Goal: Obtain resource: Download file/media

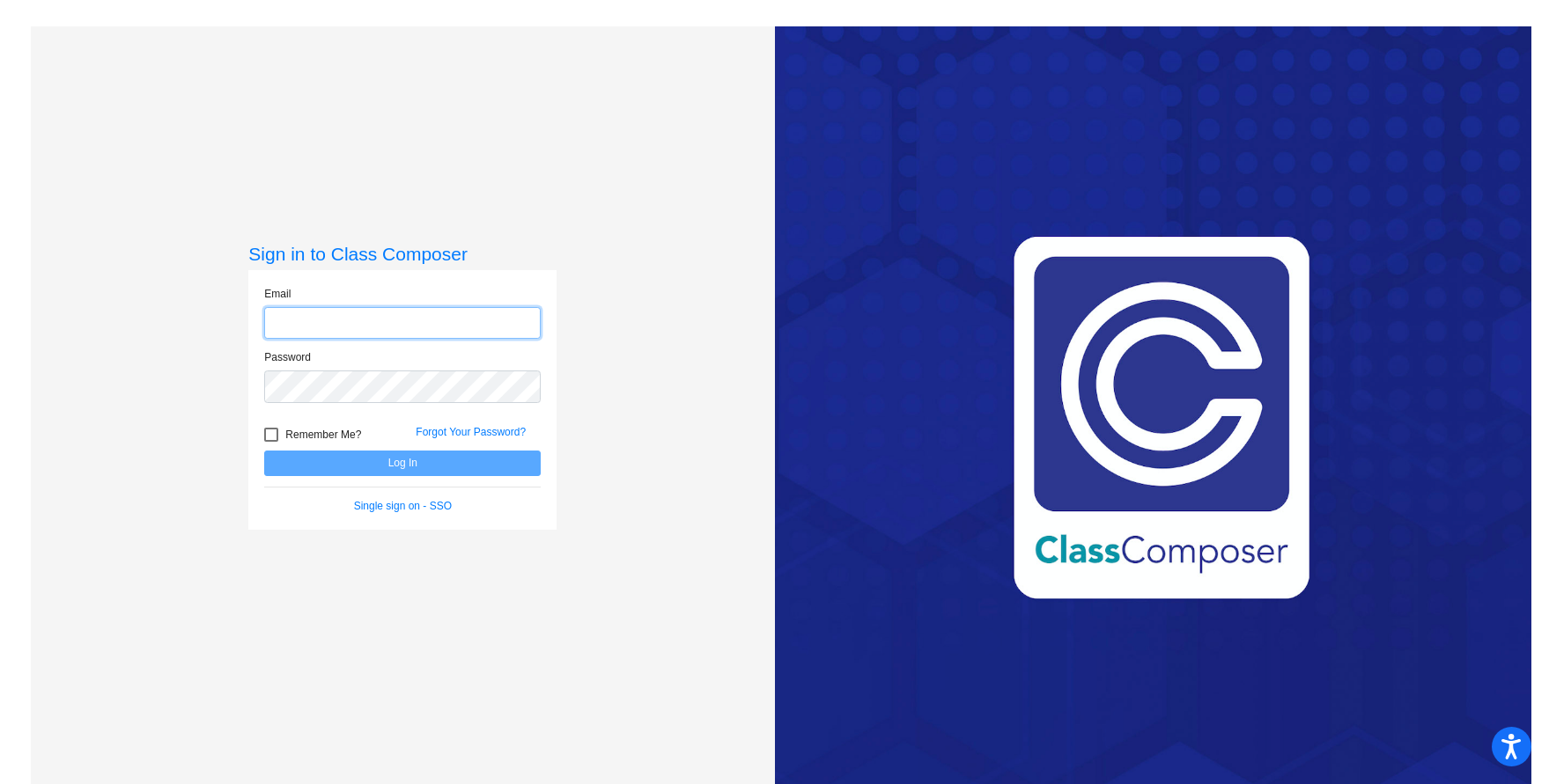
type input "[EMAIL_ADDRESS][DOMAIN_NAME]"
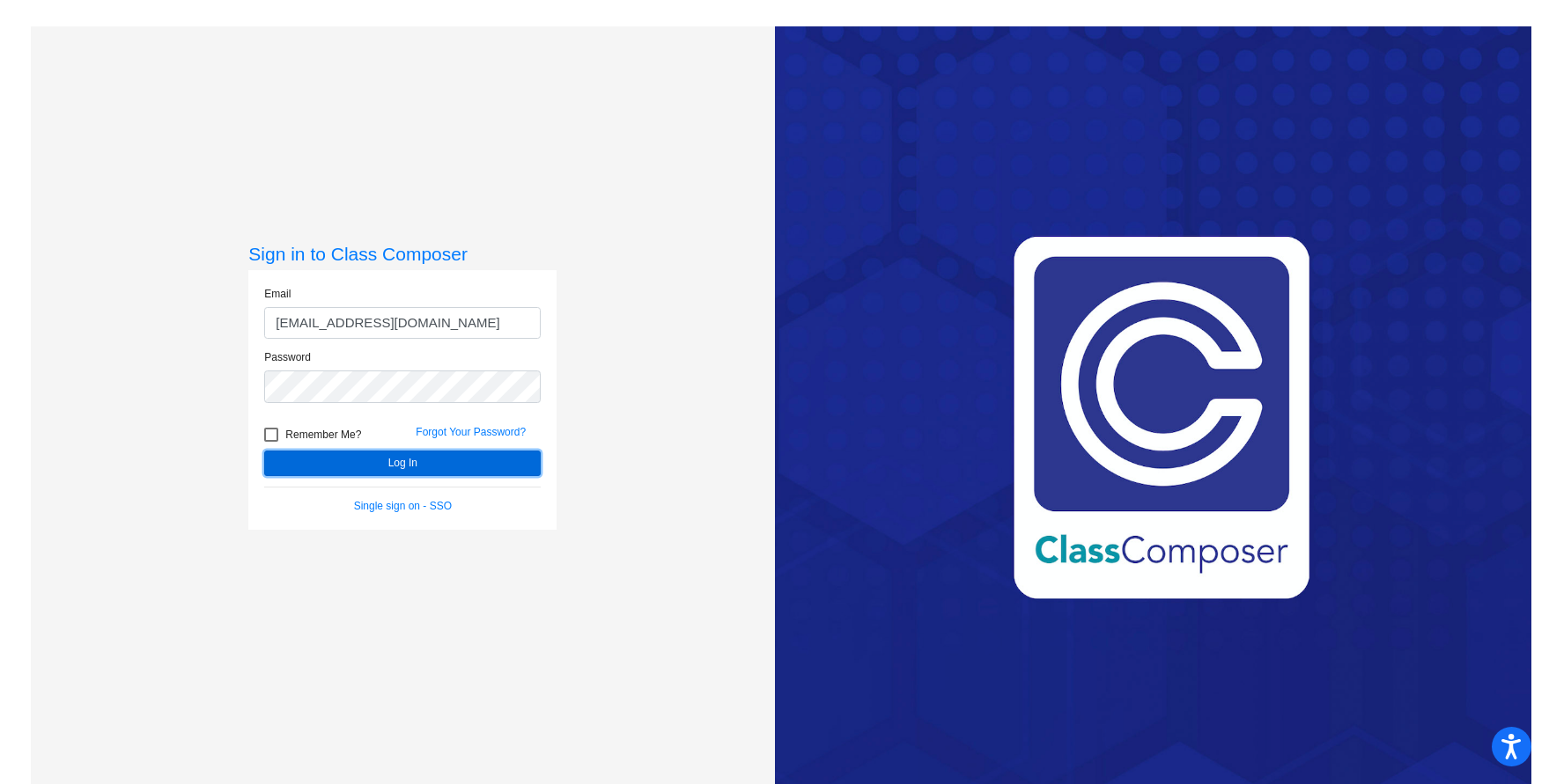
click at [393, 466] on button "Log In" at bounding box center [403, 463] width 276 height 26
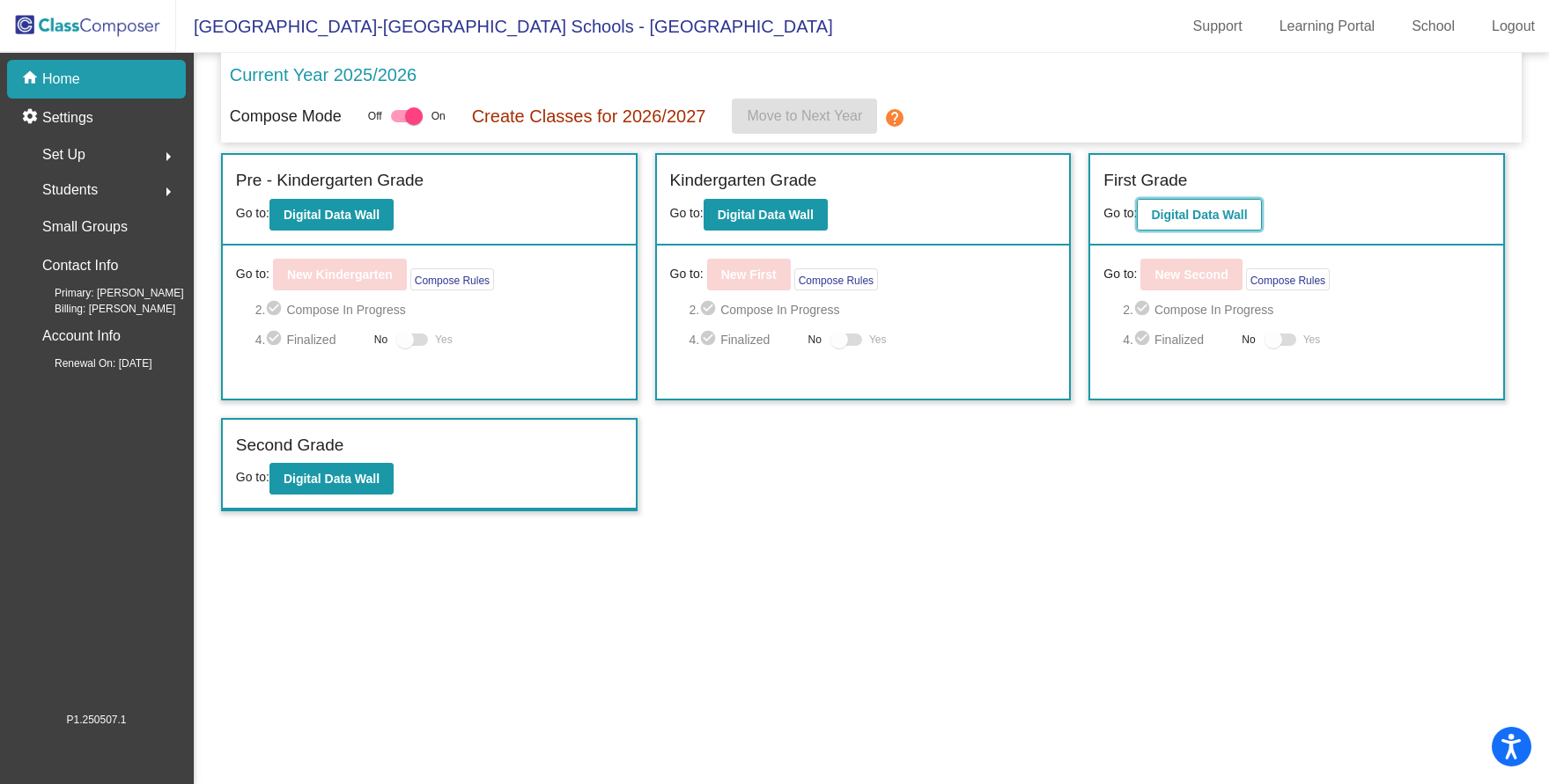
click at [1214, 213] on b "Digital Data Wall" at bounding box center [1199, 215] width 96 height 14
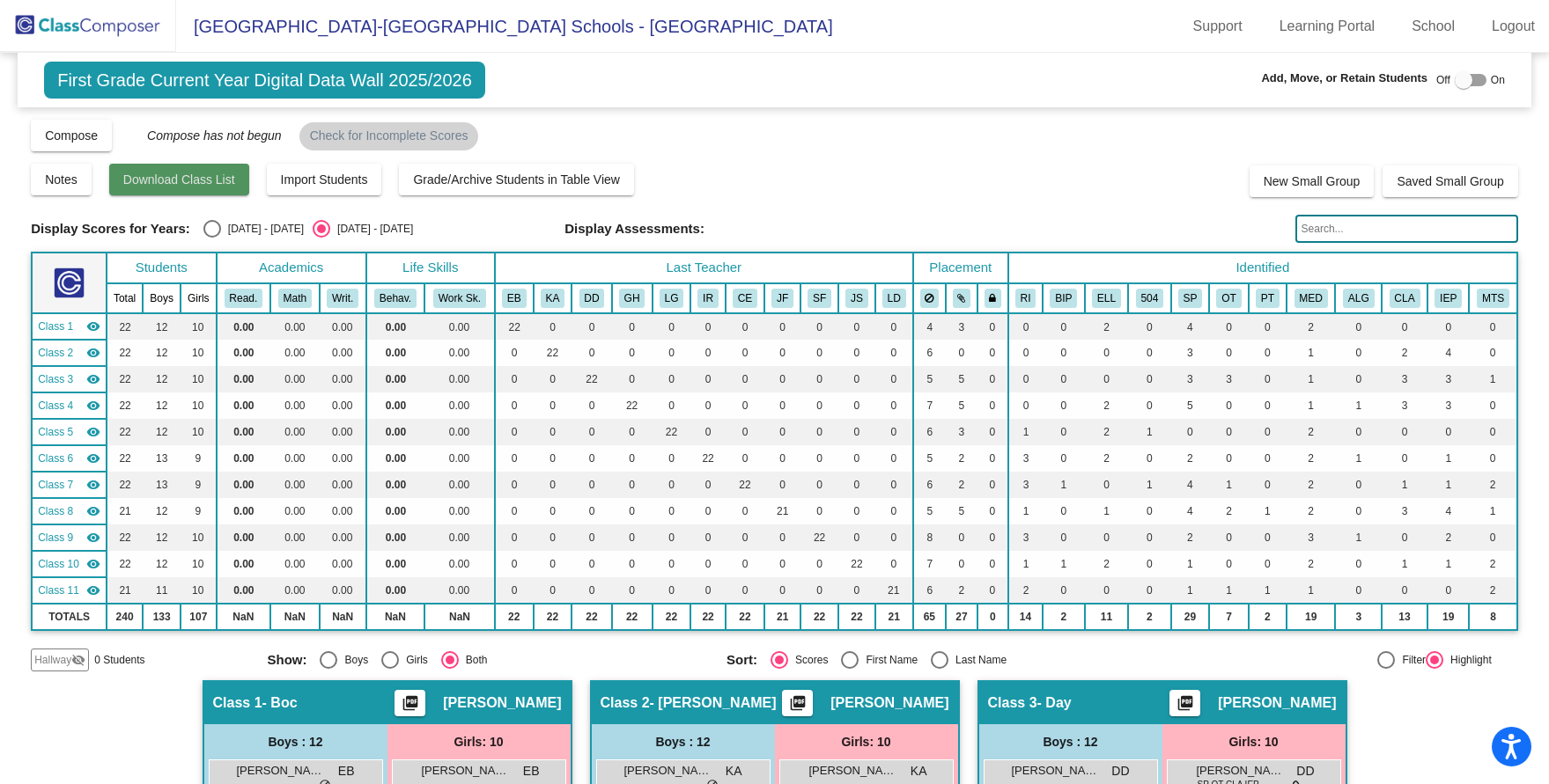
click at [196, 180] on span "Download Class List" at bounding box center [179, 179] width 111 height 14
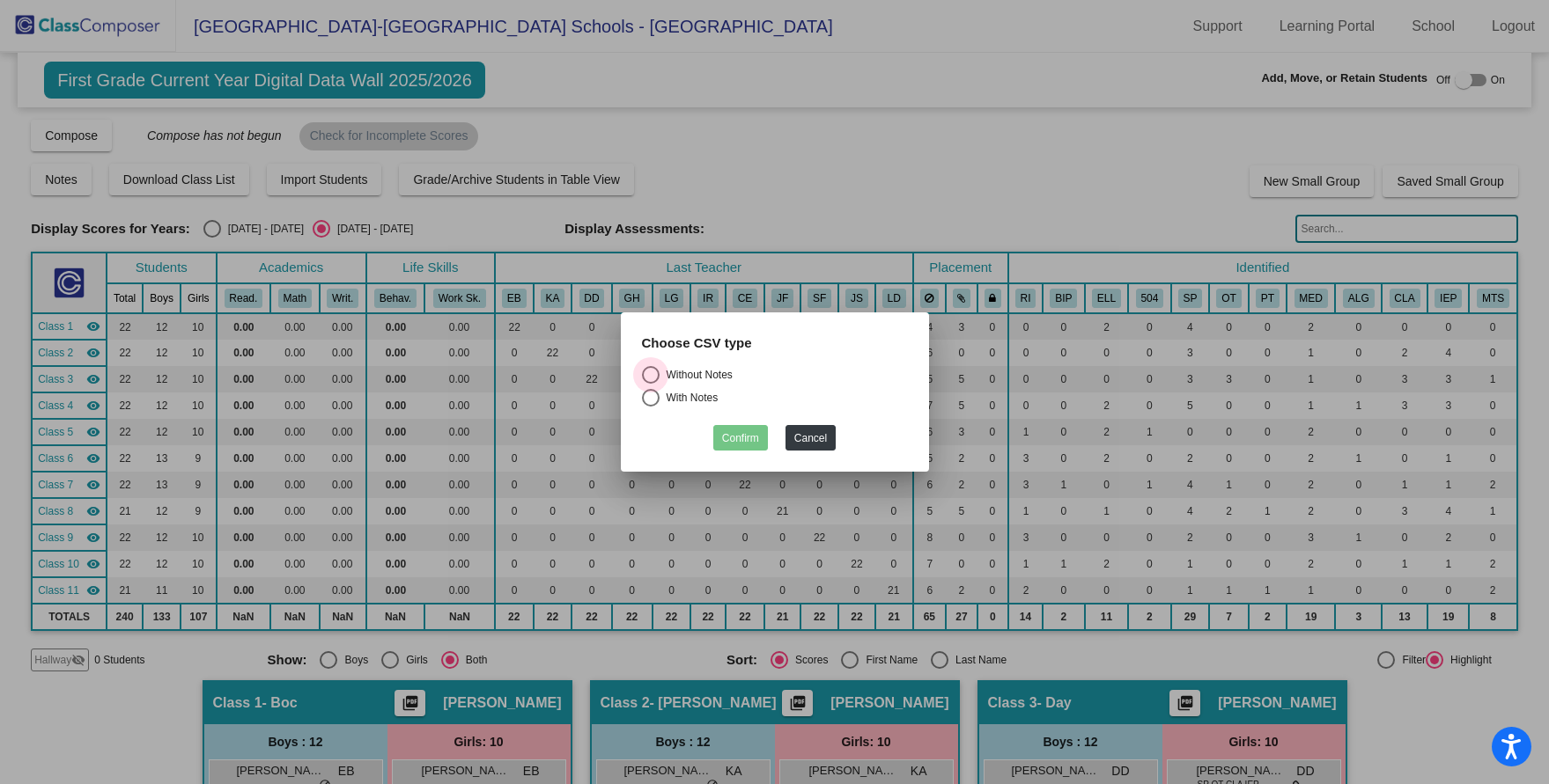
click at [650, 374] on div "Select an option" at bounding box center [651, 375] width 18 height 18
click at [650, 384] on input "Without Notes" at bounding box center [650, 384] width 1 height 1
radio input "true"
click at [743, 436] on button "Confirm" at bounding box center [740, 438] width 54 height 26
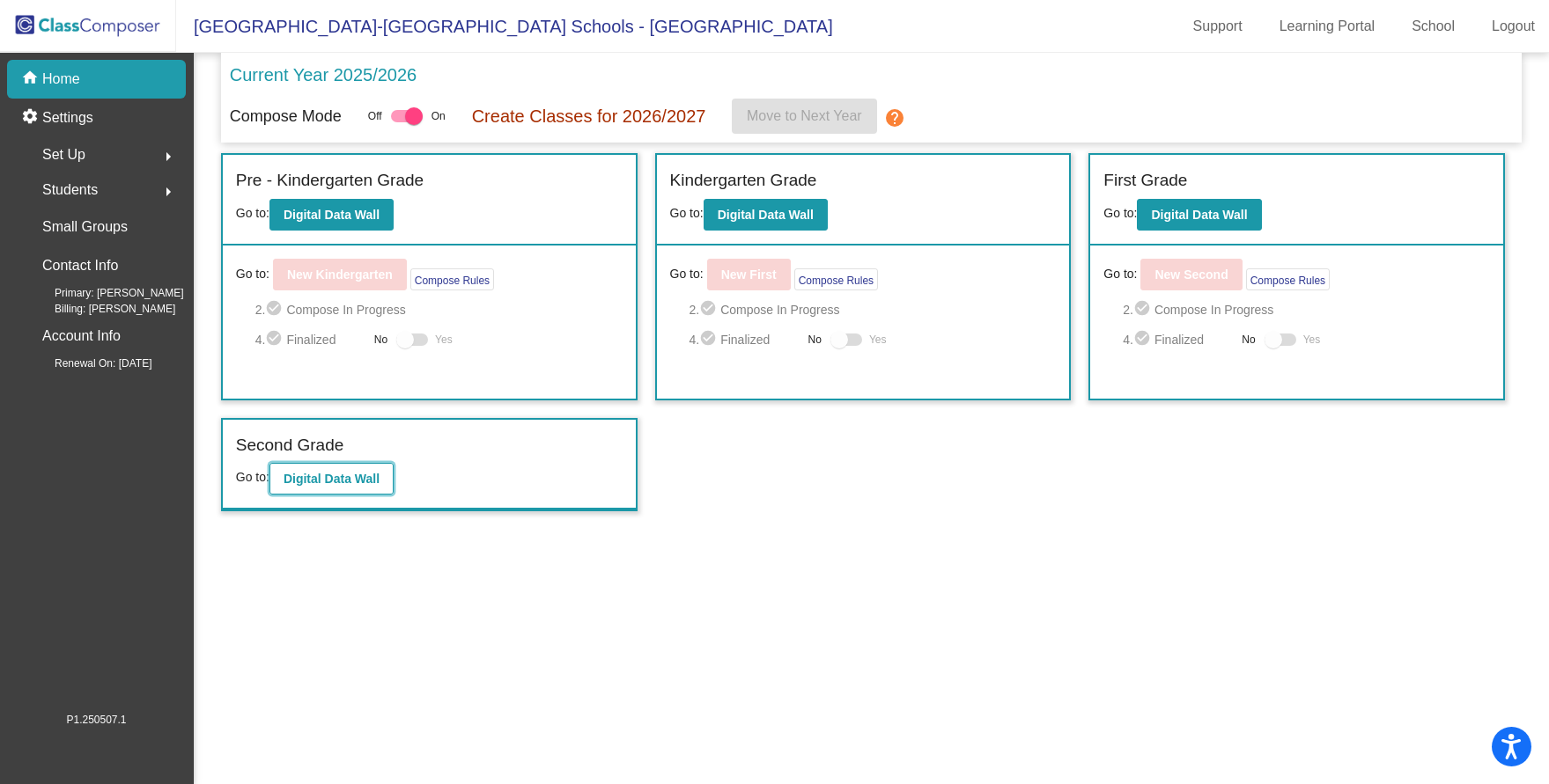
click at [342, 481] on b "Digital Data Wall" at bounding box center [331, 479] width 96 height 14
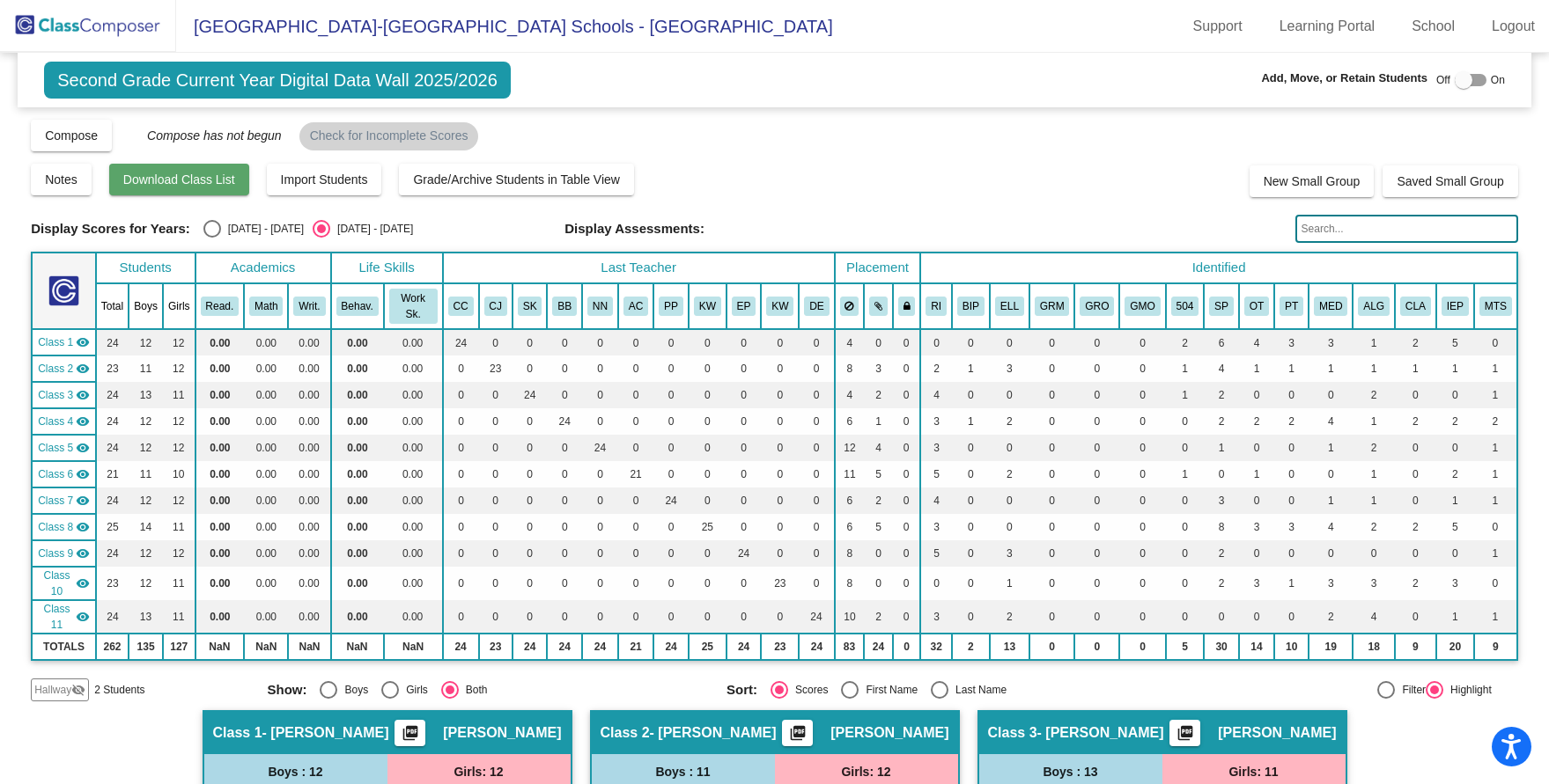
click at [214, 177] on span "Download Class List" at bounding box center [179, 179] width 111 height 14
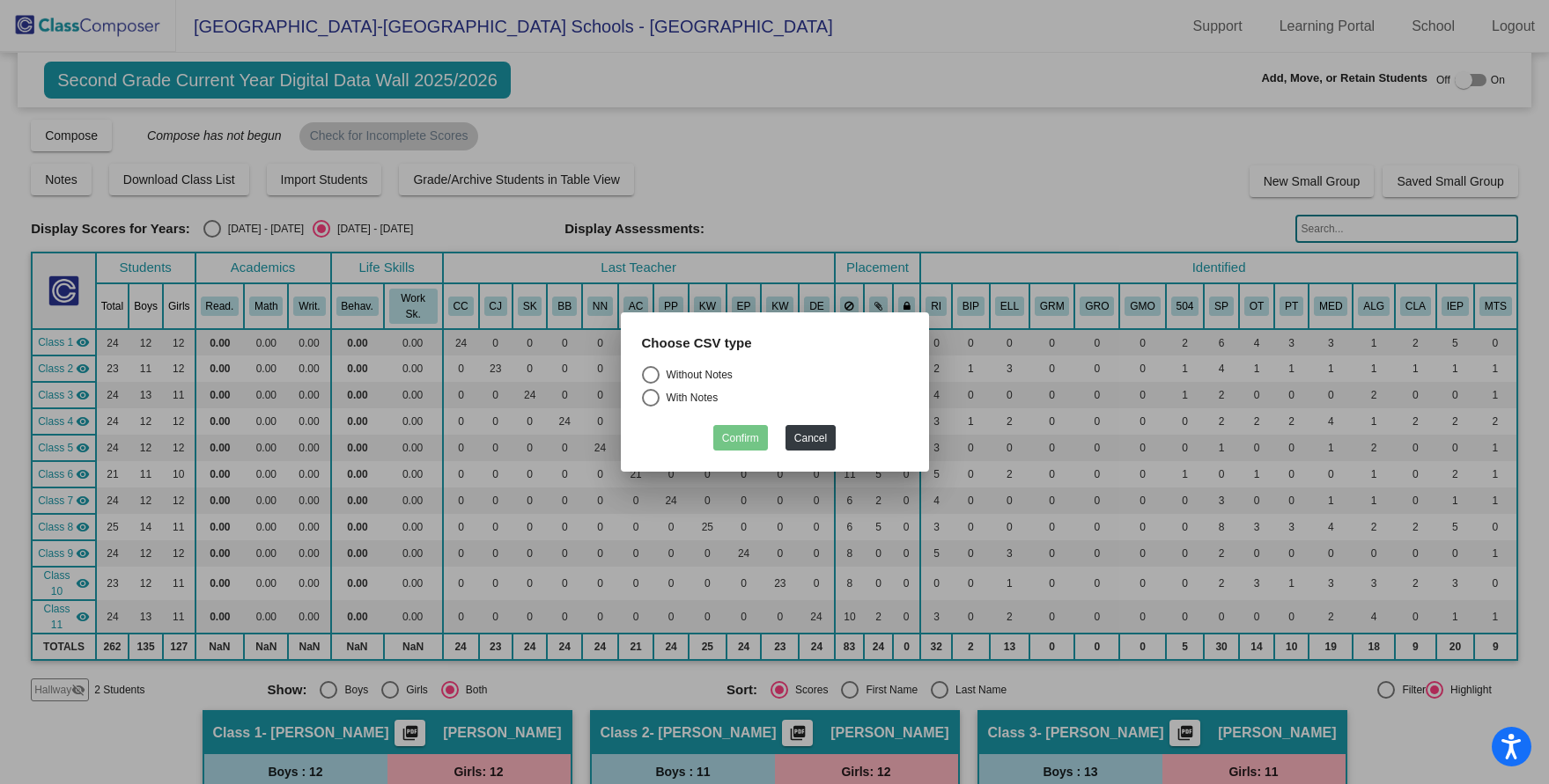
click at [645, 365] on div "Choose CSV type" at bounding box center [774, 350] width 292 height 34
click at [653, 373] on div "Select an option" at bounding box center [651, 375] width 18 height 18
click at [651, 384] on input "Without Notes" at bounding box center [650, 384] width 1 height 1
radio input "true"
click at [745, 439] on button "Confirm" at bounding box center [740, 438] width 54 height 26
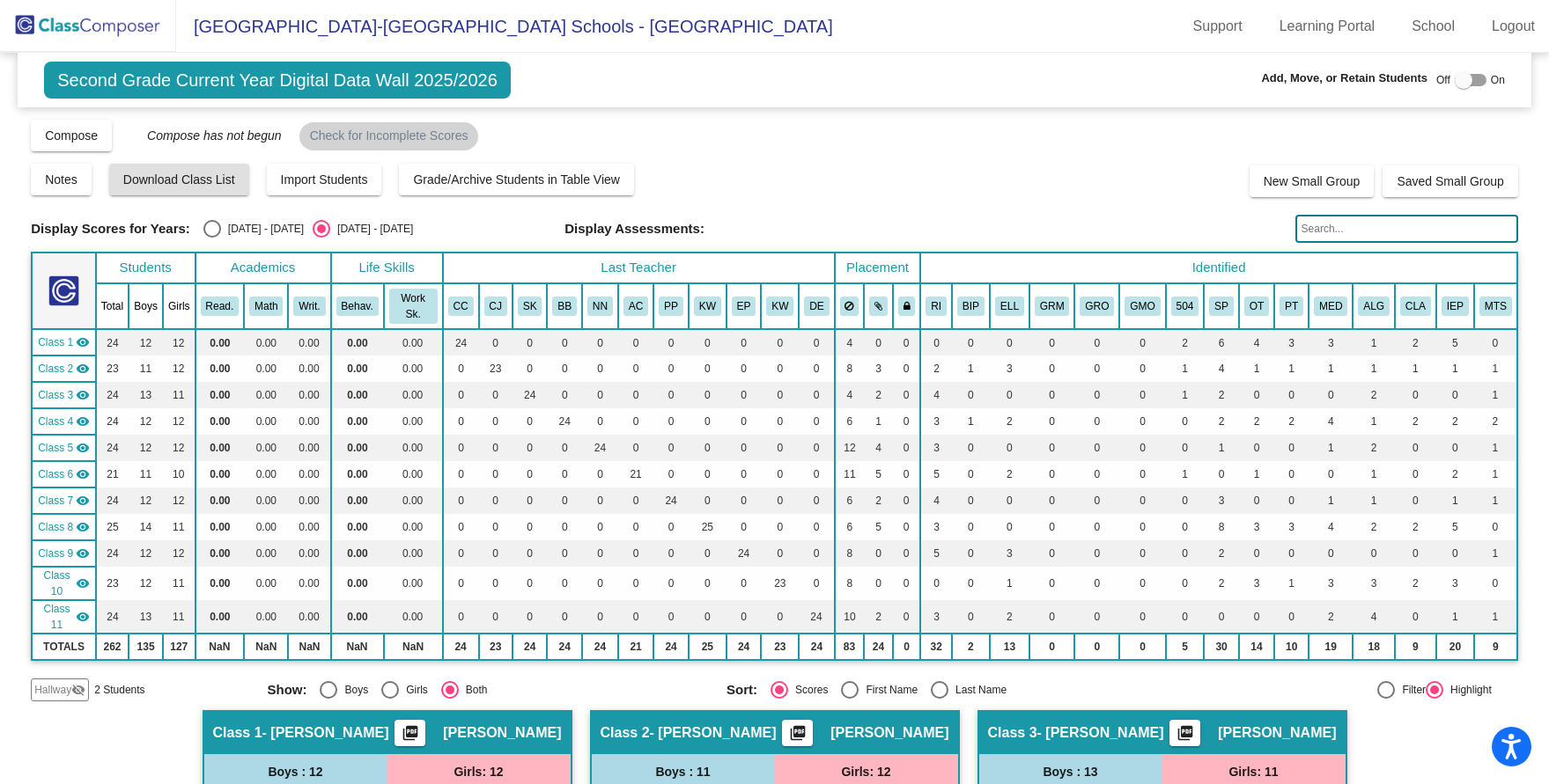
click at [120, 21] on img at bounding box center [88, 26] width 177 height 52
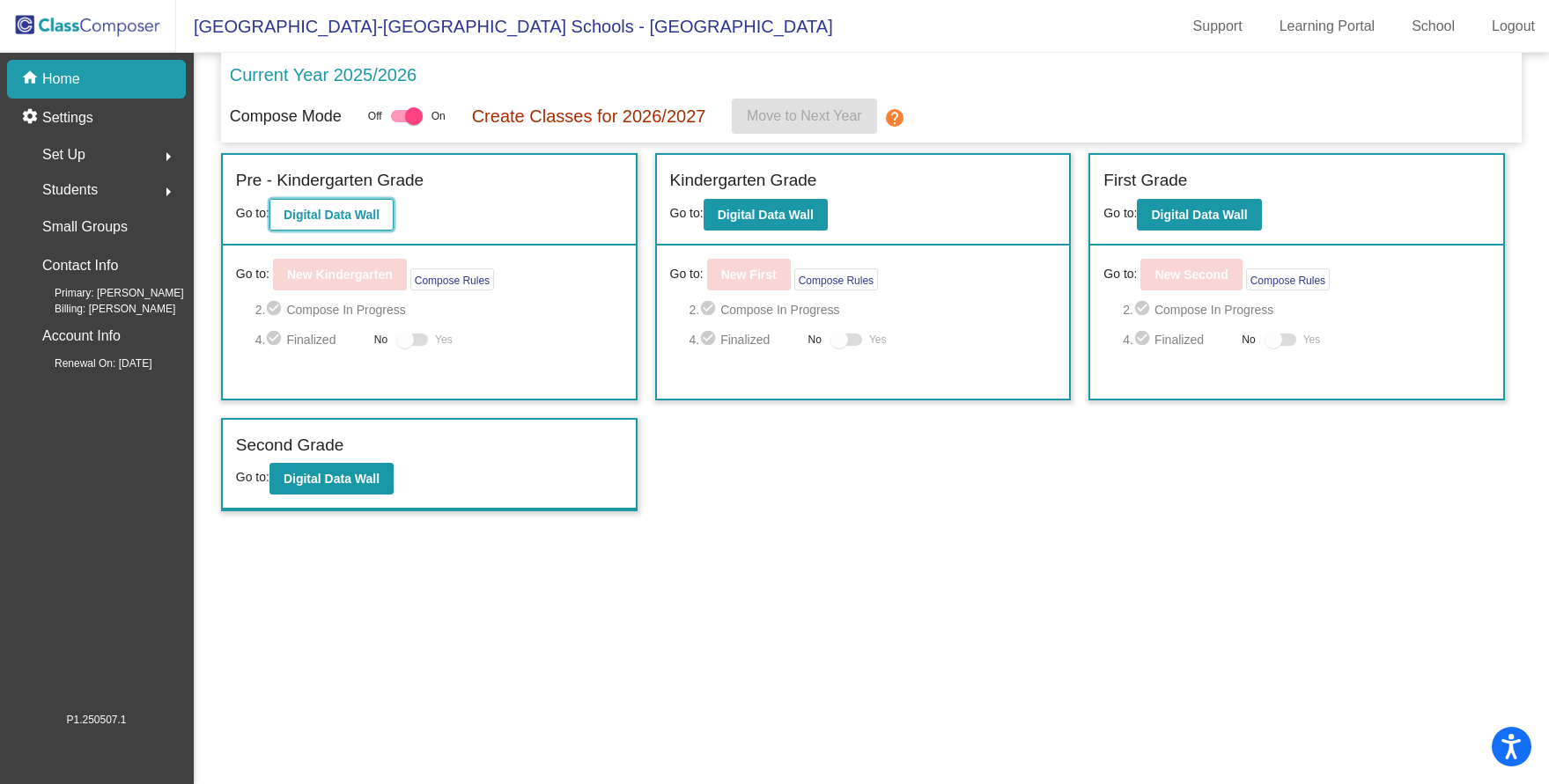
click at [349, 215] on b "Digital Data Wall" at bounding box center [331, 215] width 96 height 14
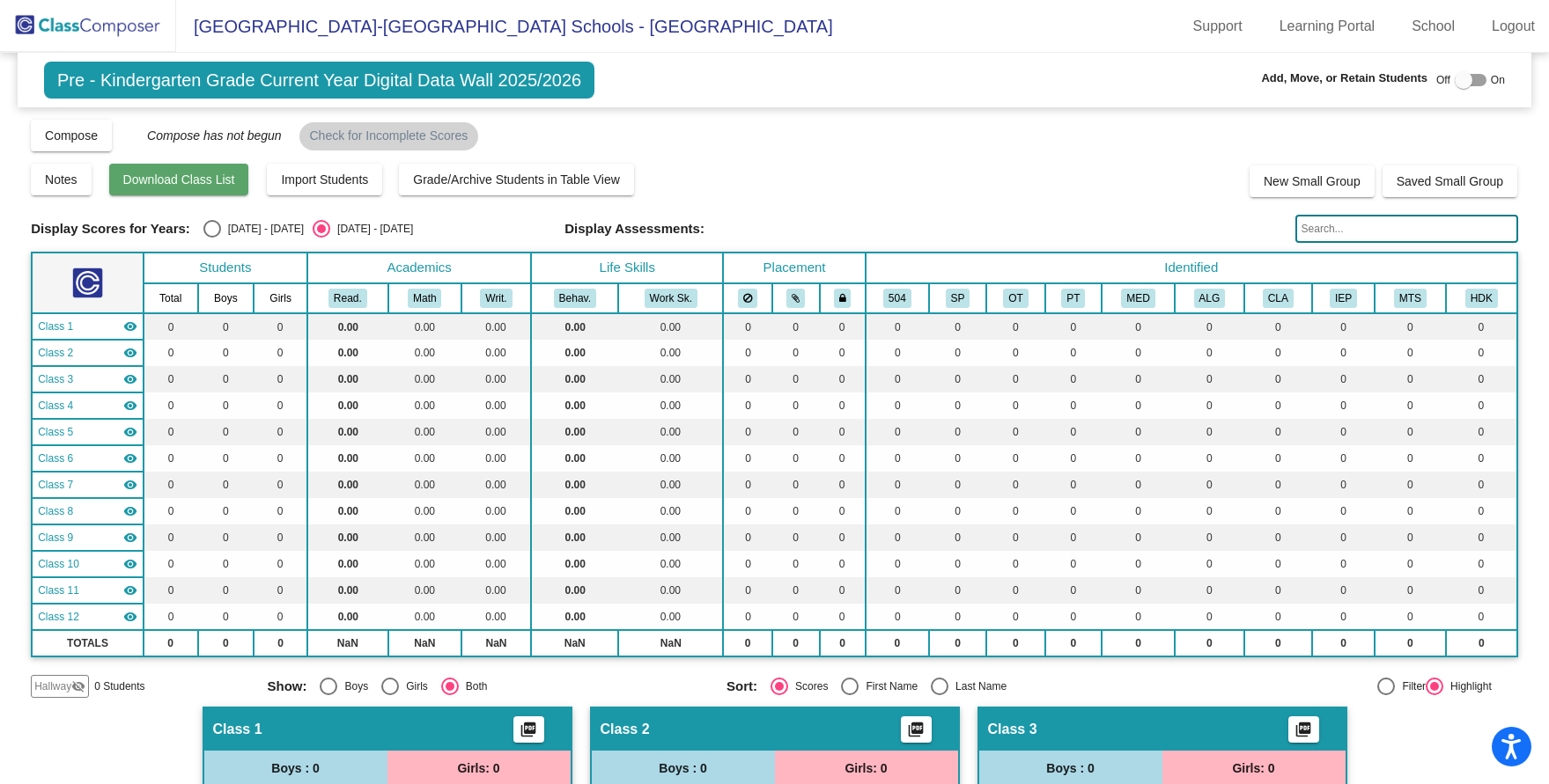
click at [175, 173] on span "Download Class List" at bounding box center [179, 179] width 111 height 14
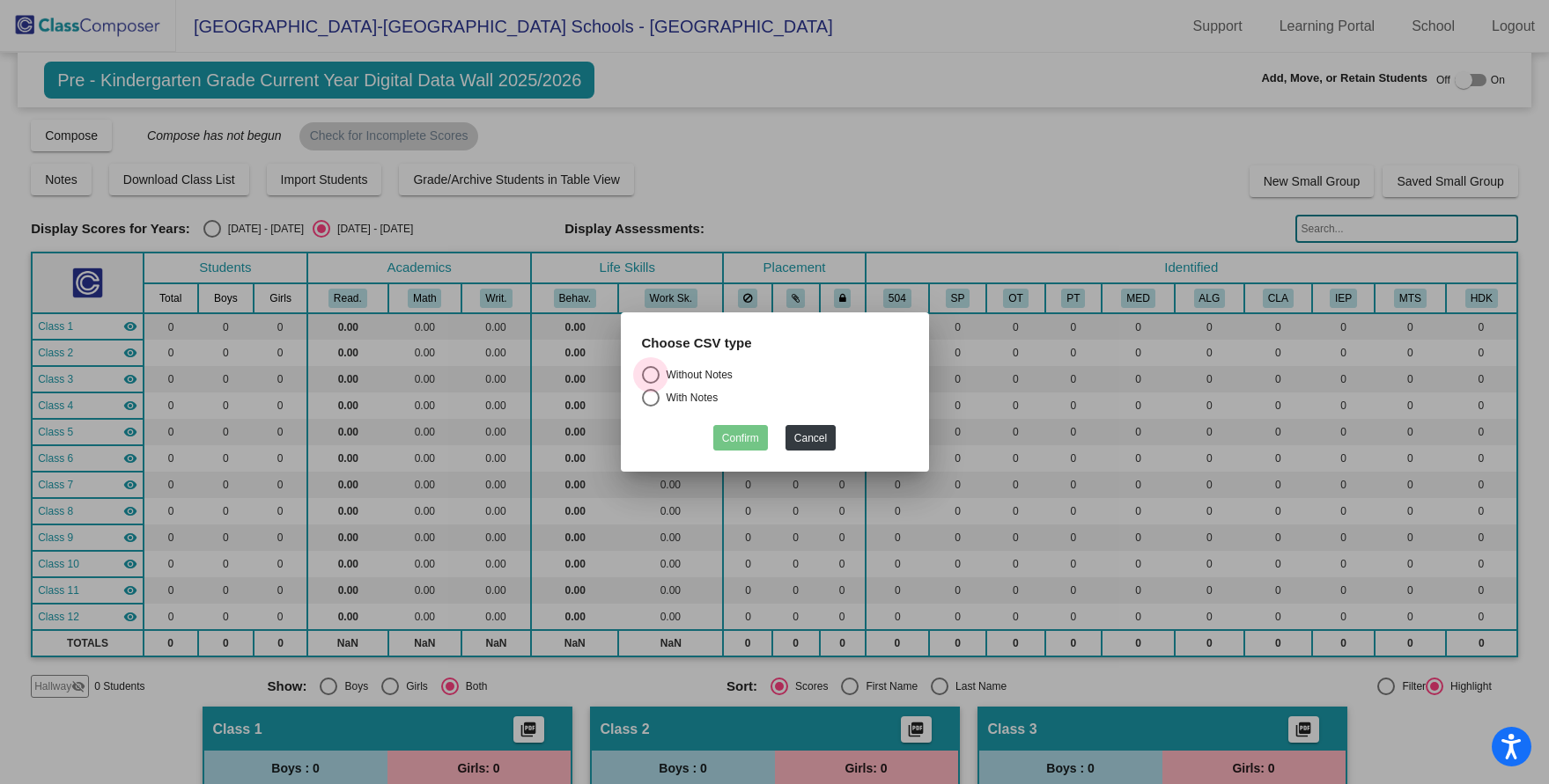
click at [653, 373] on div "Select an option" at bounding box center [651, 375] width 18 height 18
click at [651, 384] on input "Without Notes" at bounding box center [650, 384] width 1 height 1
radio input "true"
click at [743, 437] on button "Confirm" at bounding box center [740, 438] width 54 height 26
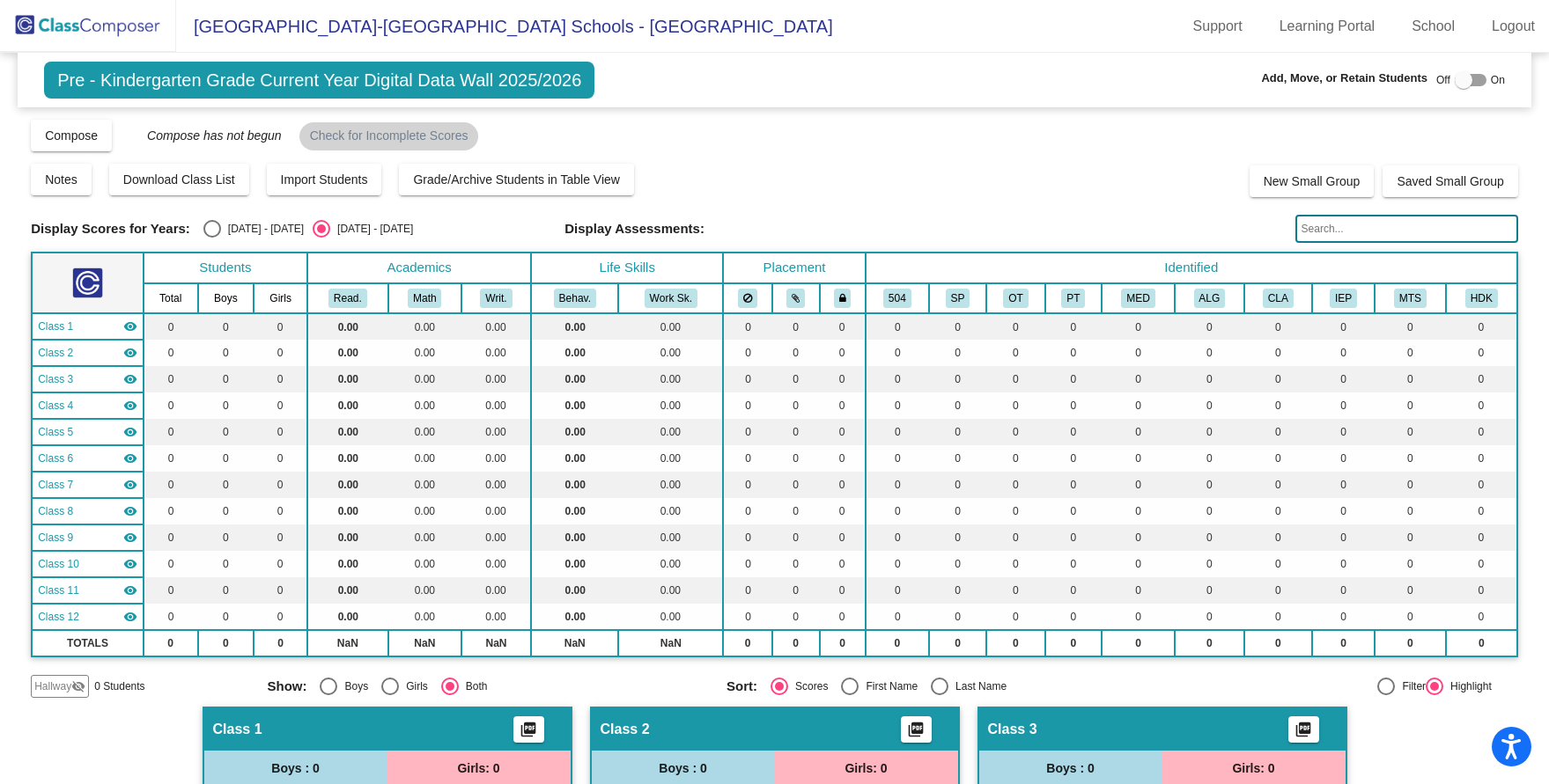
click at [73, 31] on img at bounding box center [88, 26] width 177 height 52
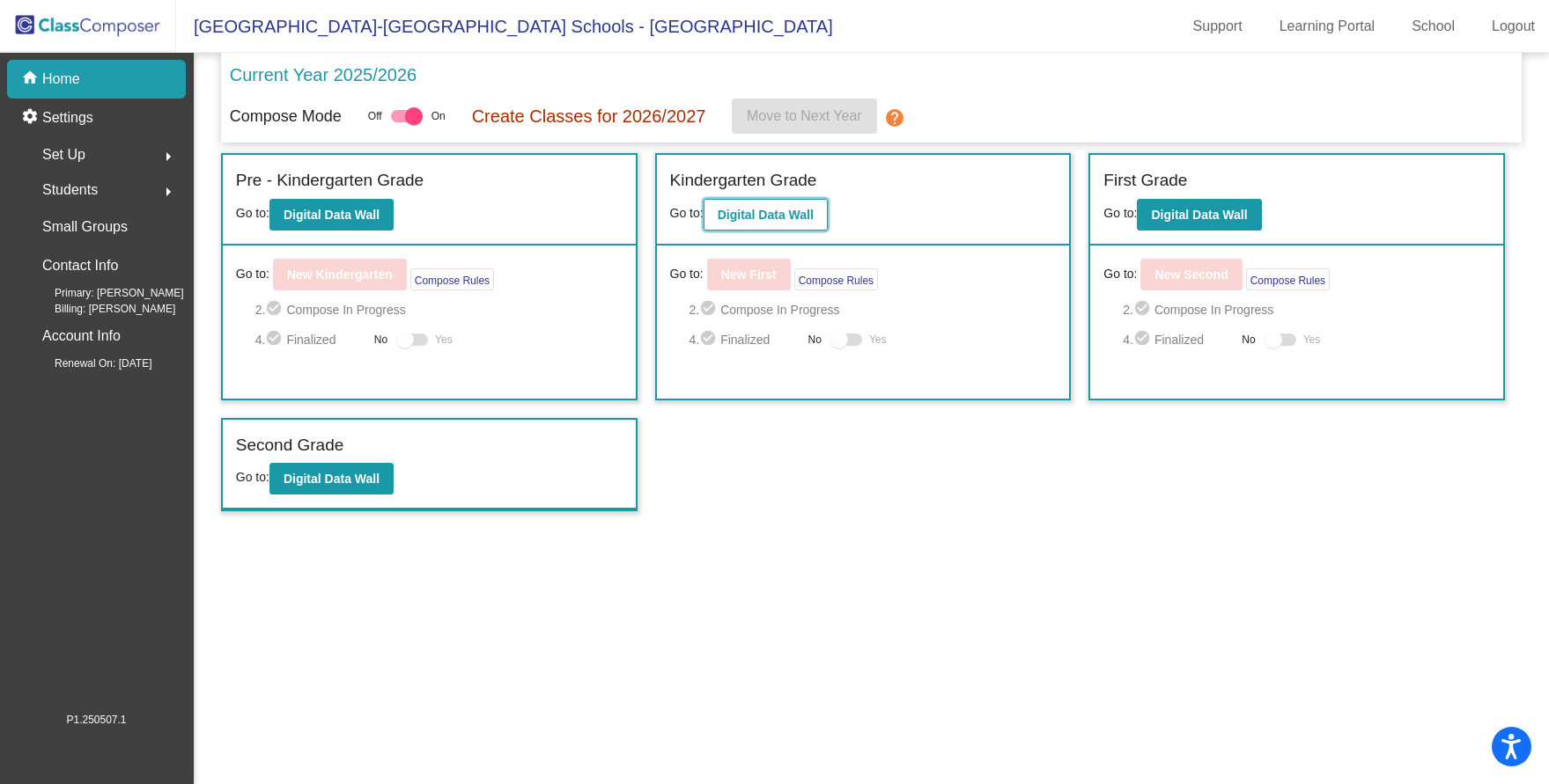
click at [762, 214] on b "Digital Data Wall" at bounding box center [766, 215] width 96 height 14
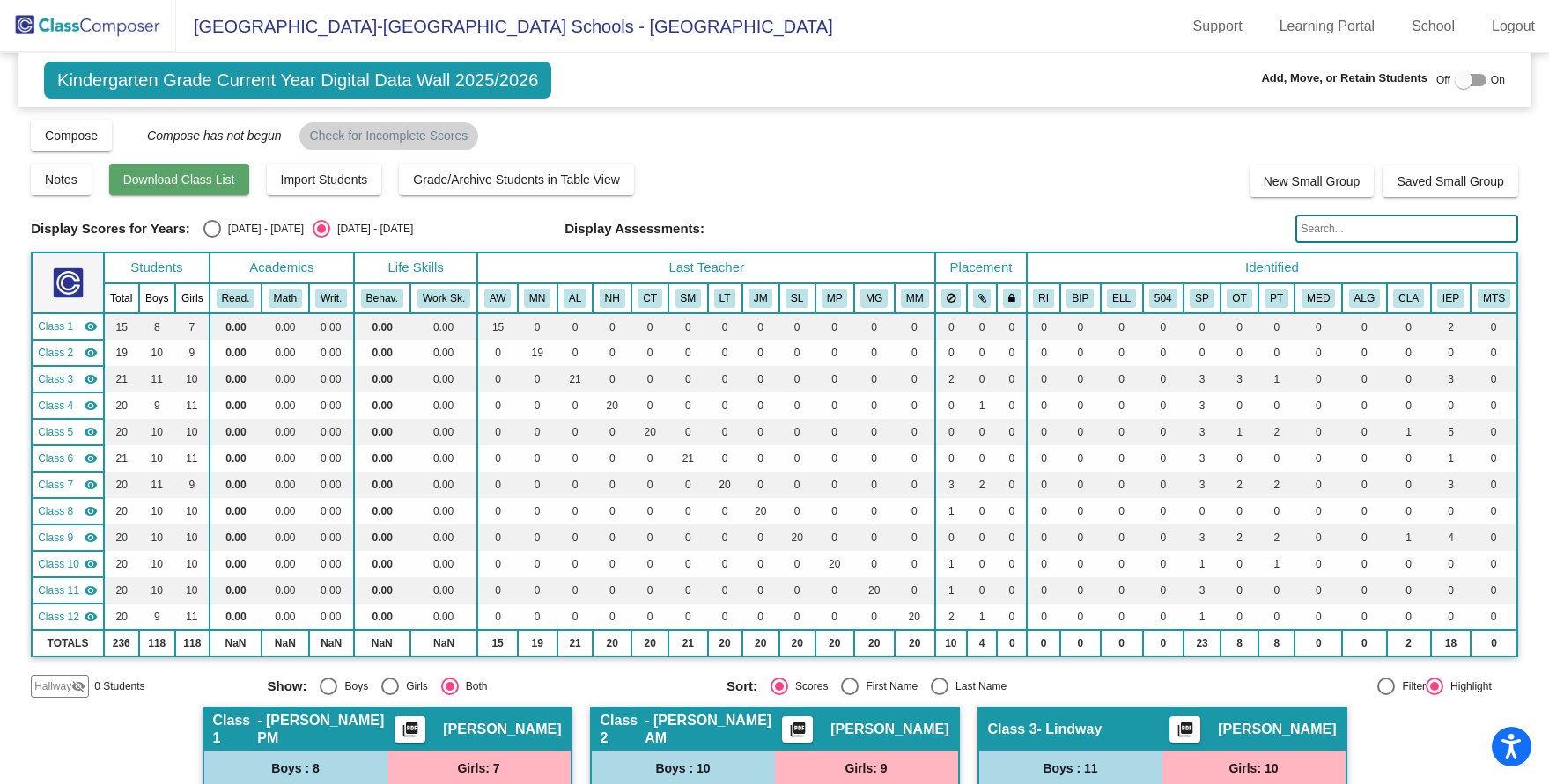
click at [201, 174] on span "Download Class List" at bounding box center [179, 179] width 111 height 14
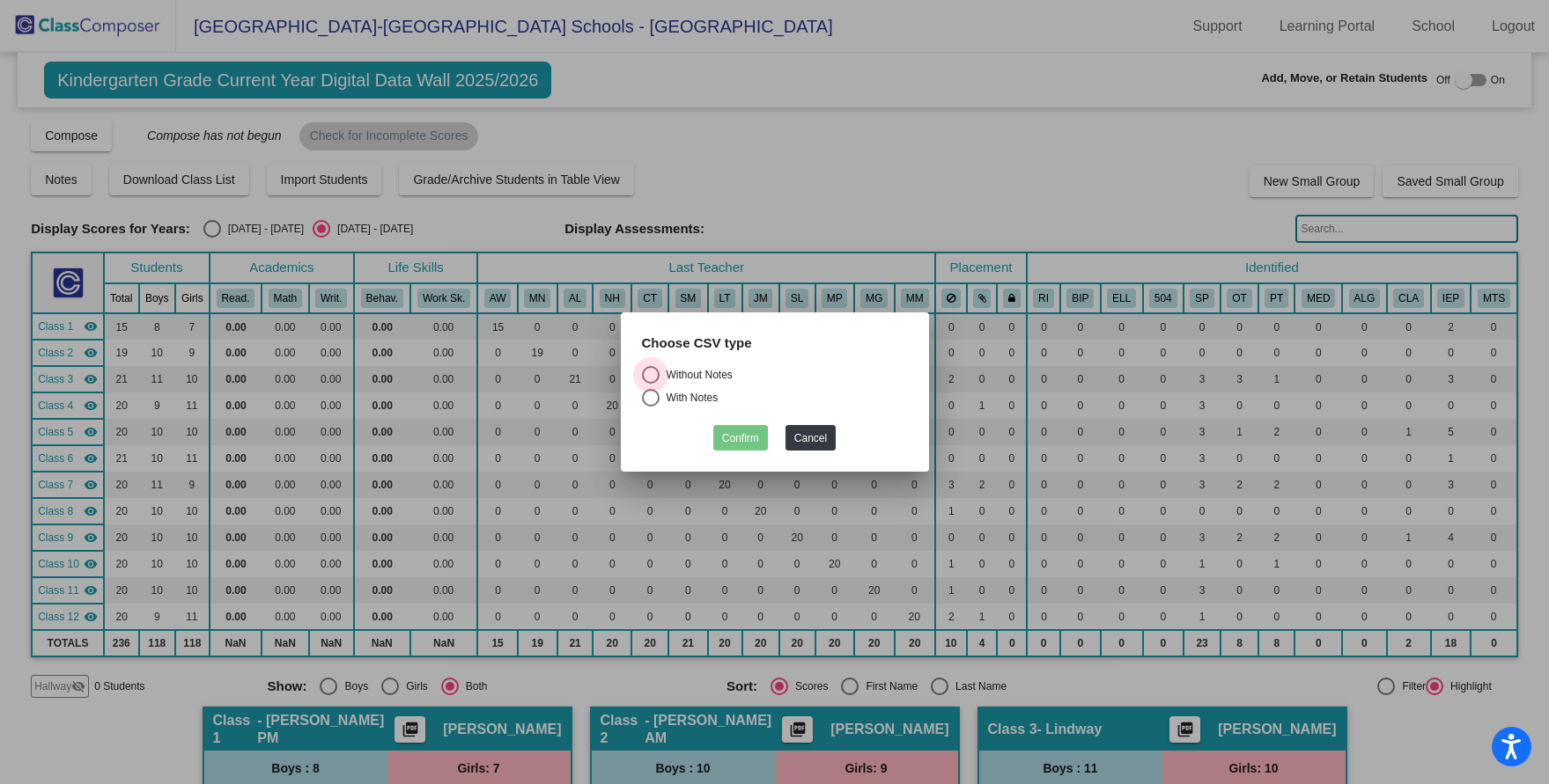
click at [648, 371] on div "Select an option" at bounding box center [651, 375] width 18 height 18
click at [650, 384] on input "Without Notes" at bounding box center [650, 384] width 1 height 1
radio input "true"
click at [744, 439] on button "Confirm" at bounding box center [740, 438] width 54 height 26
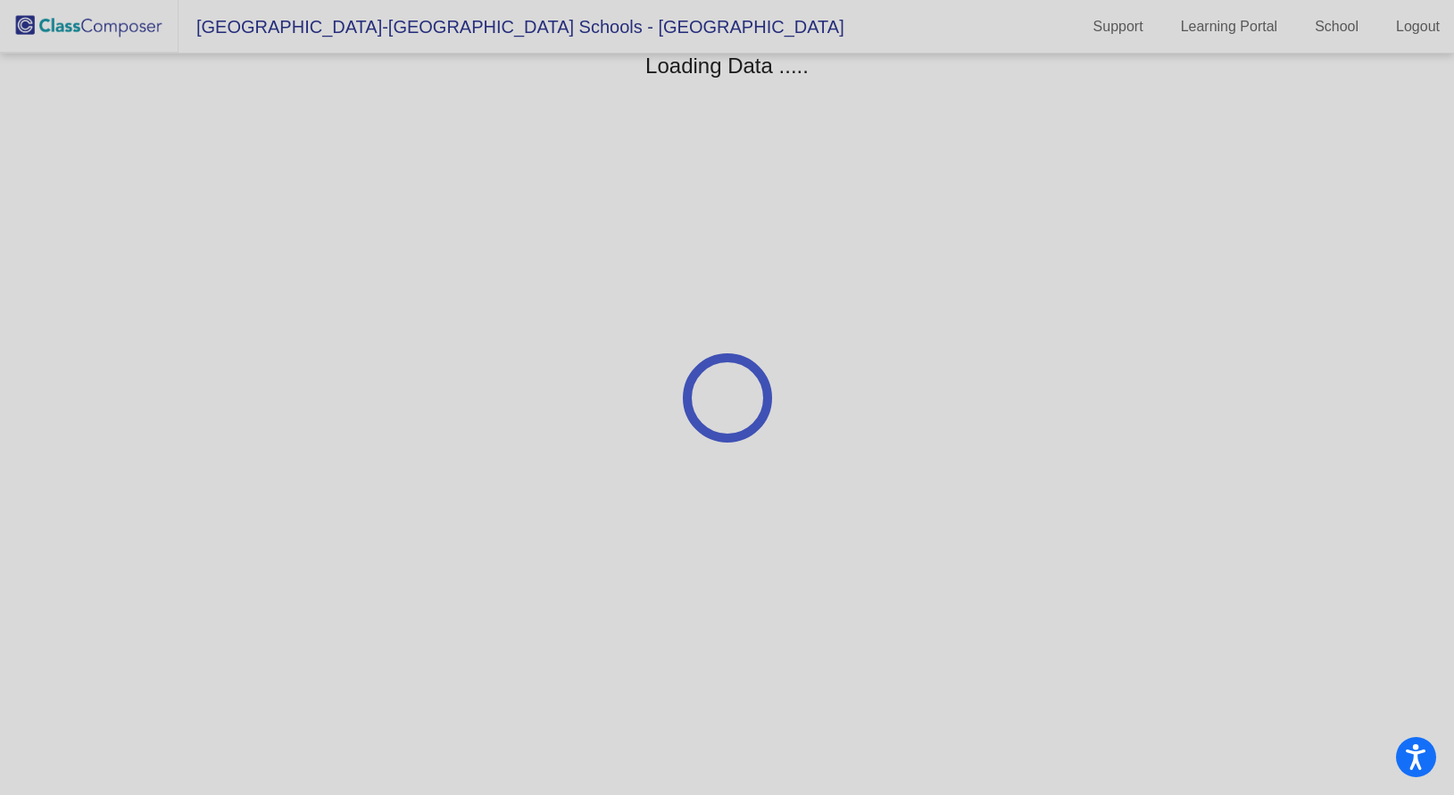
click at [87, 35] on div at bounding box center [727, 397] width 1454 height 795
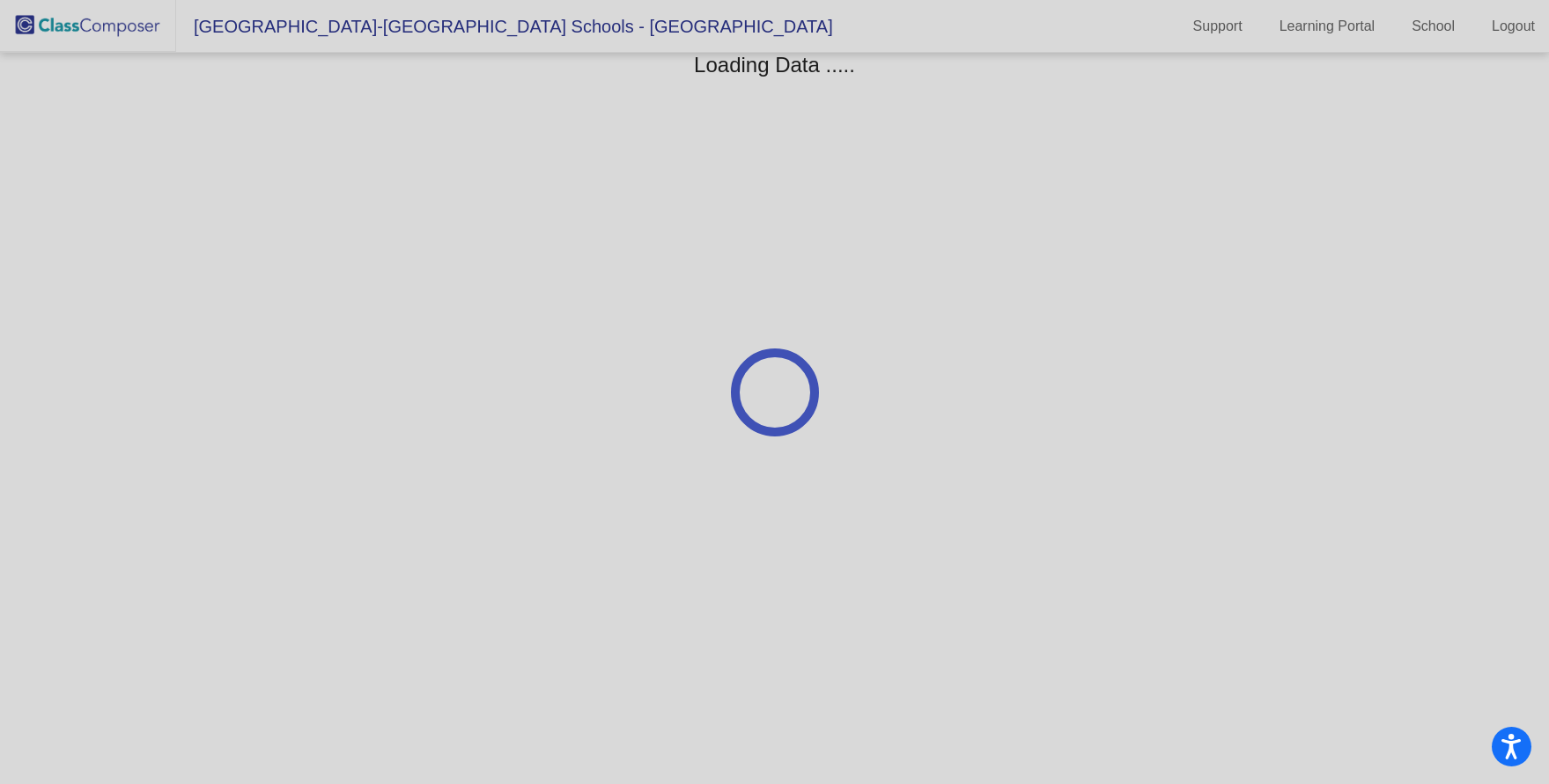
click at [1522, 22] on div at bounding box center [774, 392] width 1549 height 784
click at [120, 22] on div at bounding box center [774, 392] width 1549 height 784
